Goal: Task Accomplishment & Management: Use online tool/utility

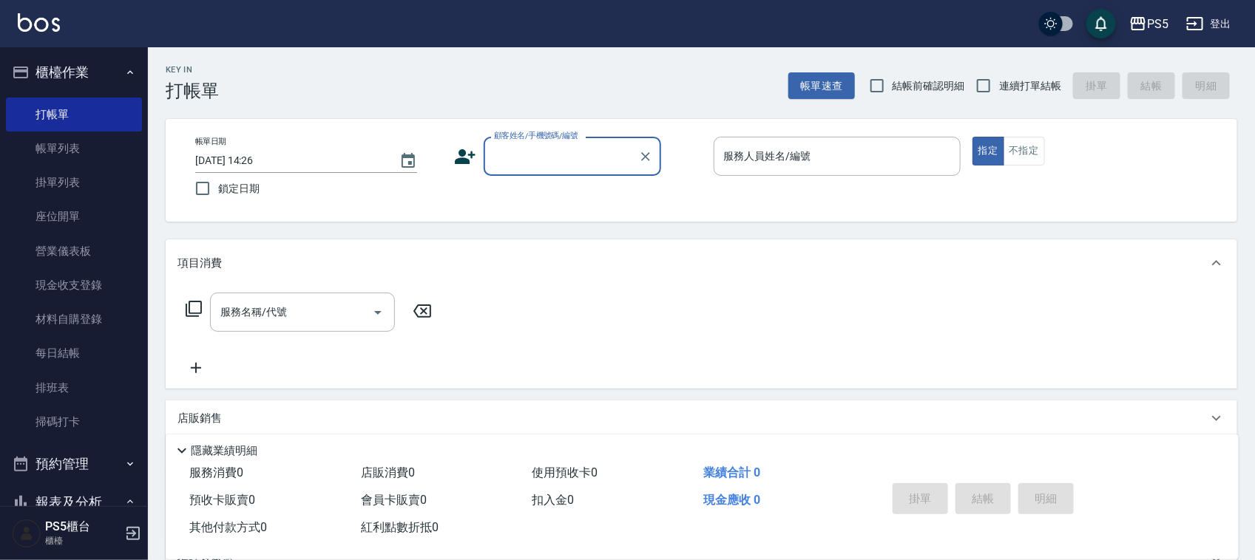
click at [526, 153] on input "顧客姓名/手機號碼/編號" at bounding box center [561, 156] width 142 height 26
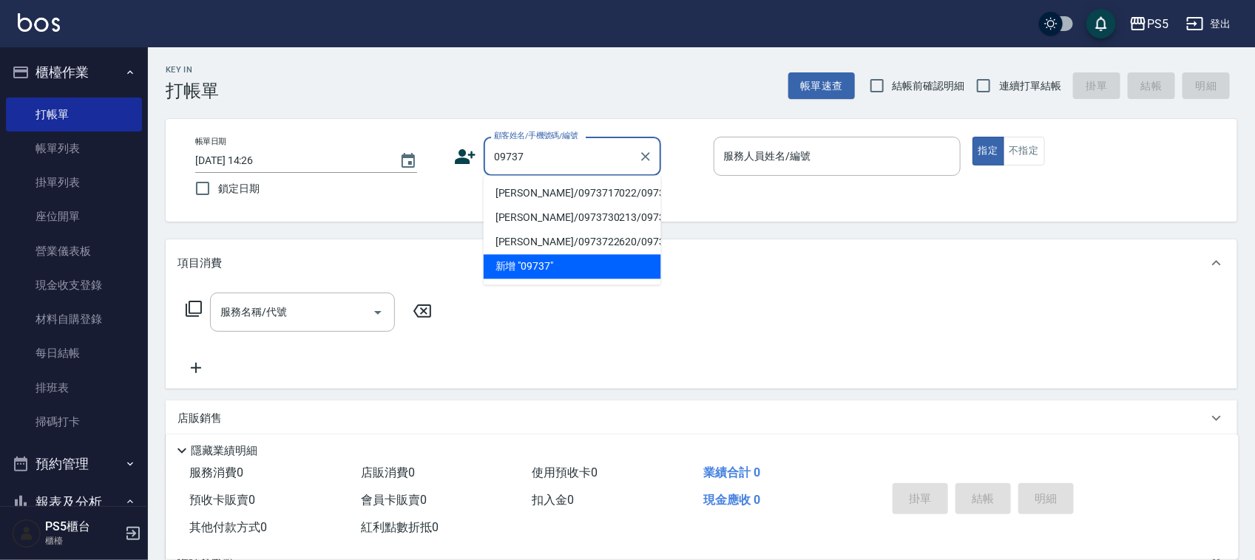
click at [566, 206] on li "[PERSON_NAME]/0973717022/0973717022" at bounding box center [572, 194] width 177 height 24
type input "[PERSON_NAME]/0973717022/0973717022"
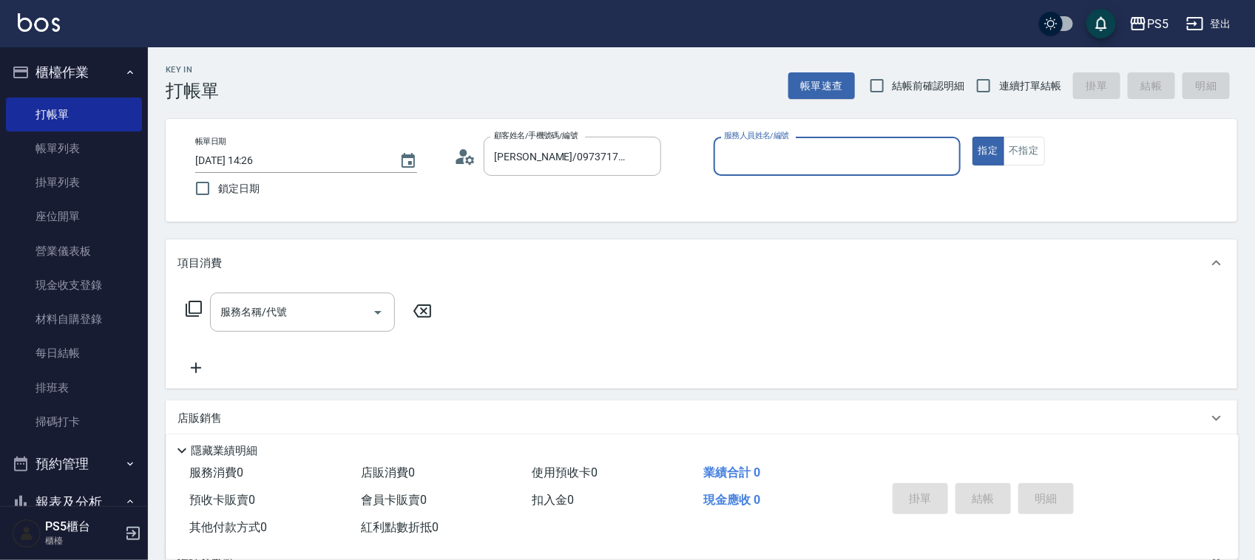
type input "Lita-6"
click at [972, 137] on button "指定" at bounding box center [988, 151] width 32 height 29
type button "true"
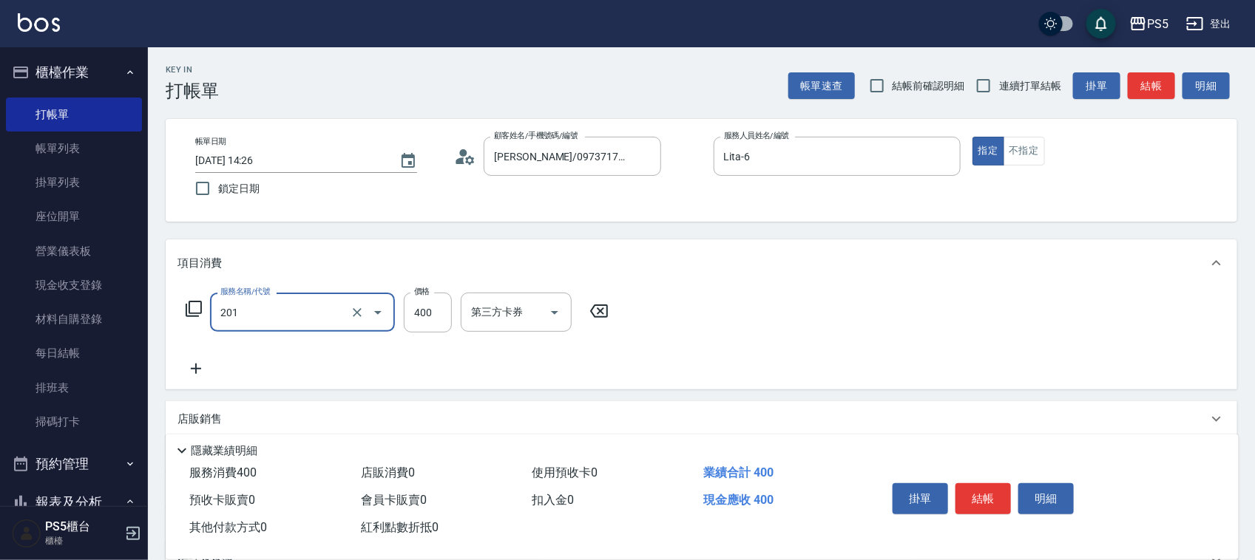
type input "洗剪400(201)"
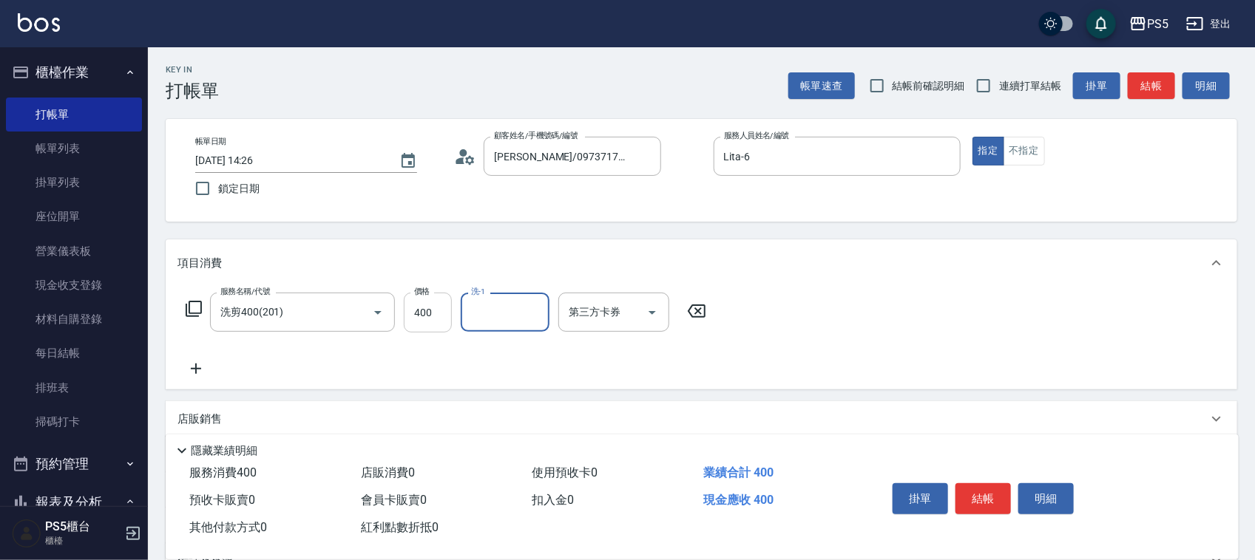
click at [423, 318] on input "400" at bounding box center [428, 313] width 48 height 40
type input "500"
